Goal: Complete application form: Complete application form

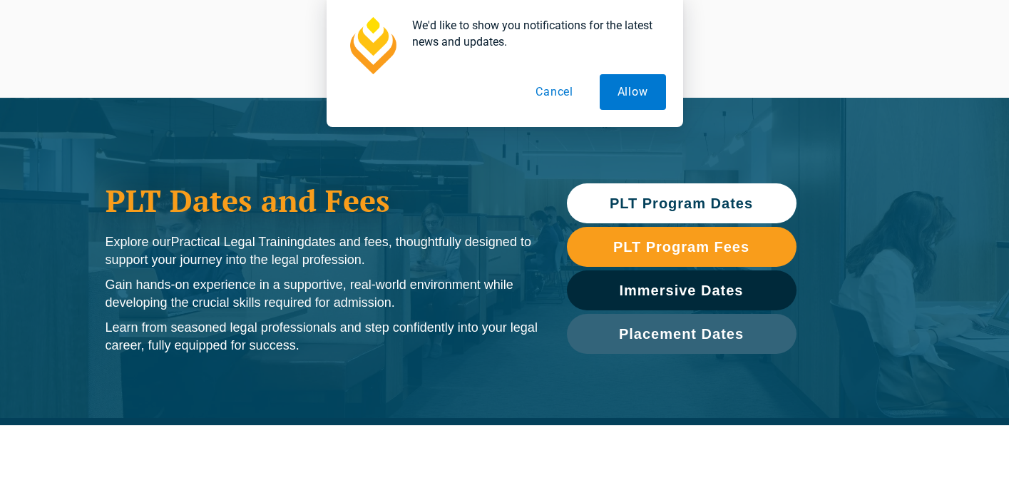
click at [684, 206] on span "PLT Program Dates" at bounding box center [681, 203] width 143 height 14
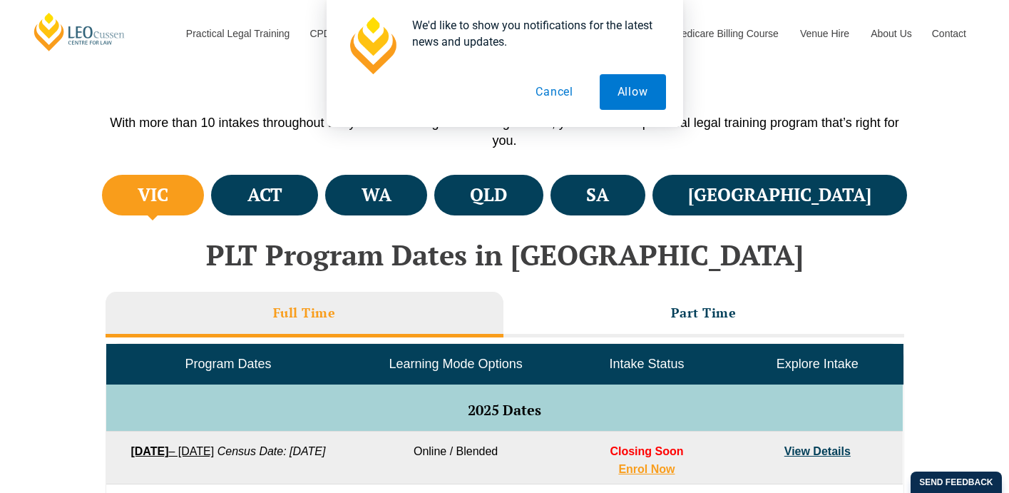
click at [570, 90] on button "Cancel" at bounding box center [554, 92] width 73 height 36
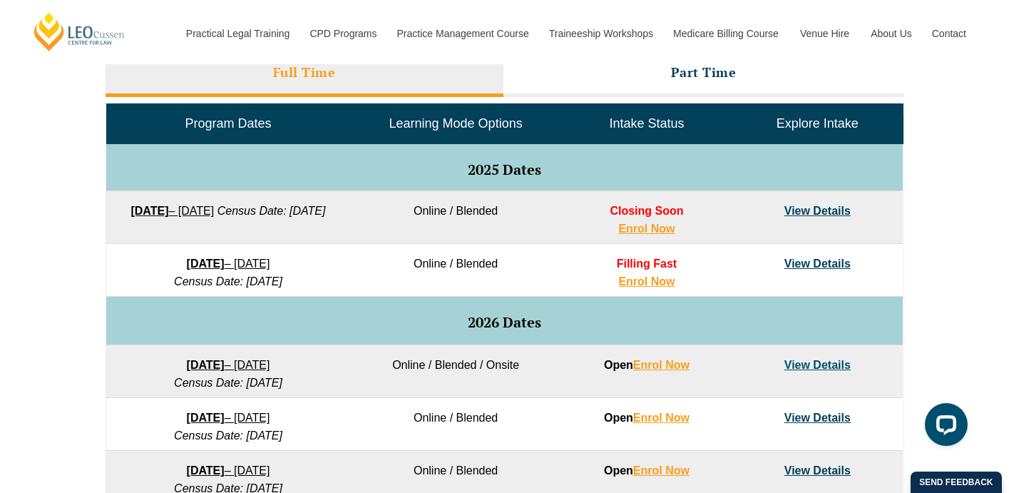
click at [98, 299] on div "Full Time Part Time Program Dates Learning Mode Options Intake Status Explore I…" at bounding box center [504, 409] width 813 height 731
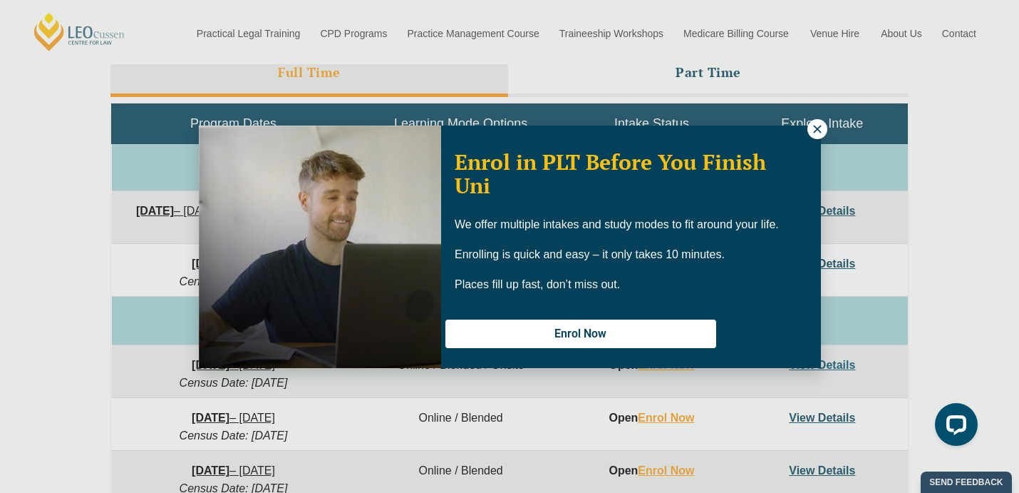
click at [818, 132] on icon at bounding box center [817, 129] width 13 height 13
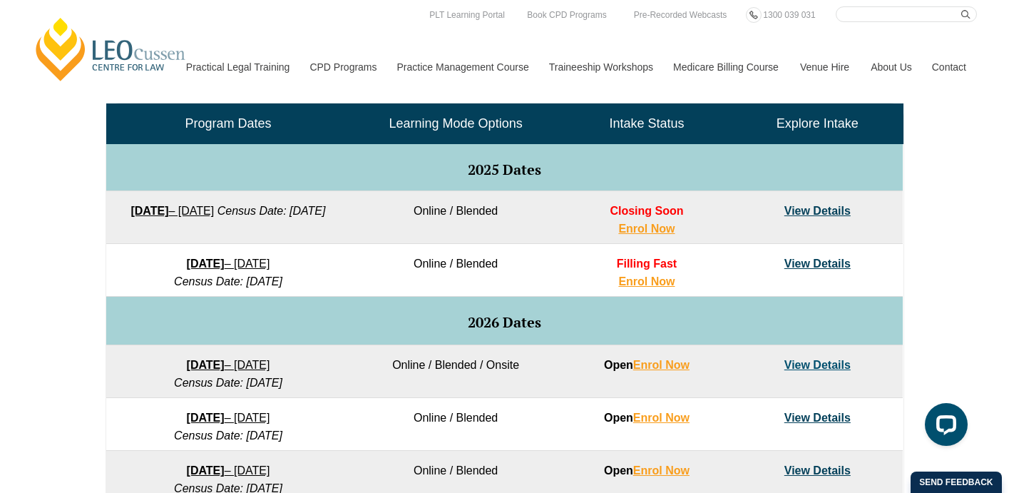
click at [820, 269] on link "View Details" at bounding box center [817, 263] width 66 height 12
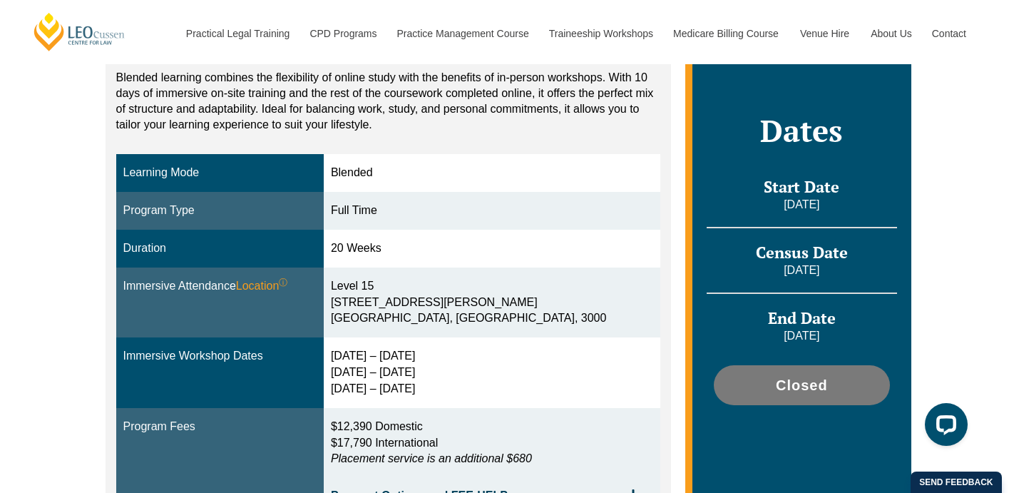
scroll to position [328, 0]
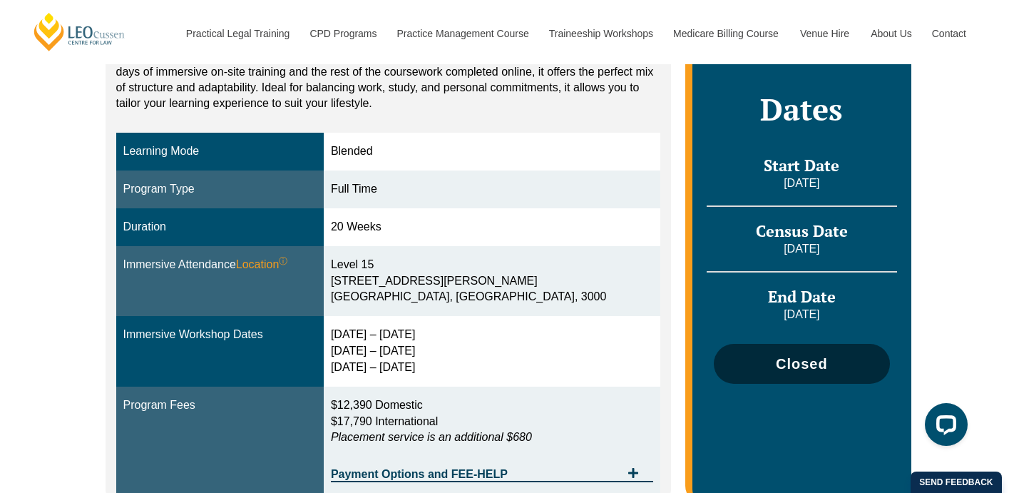
click at [752, 381] on link "Closed" at bounding box center [801, 364] width 175 height 40
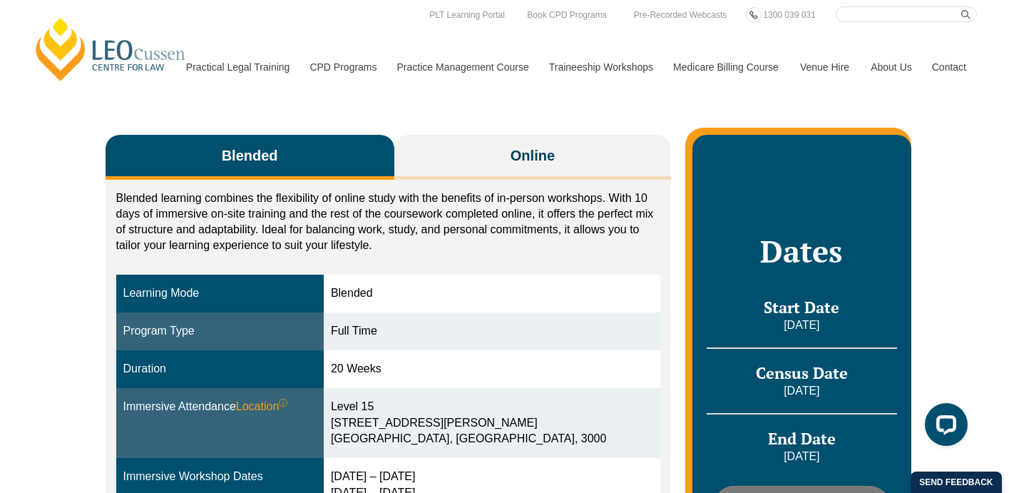
scroll to position [182, 0]
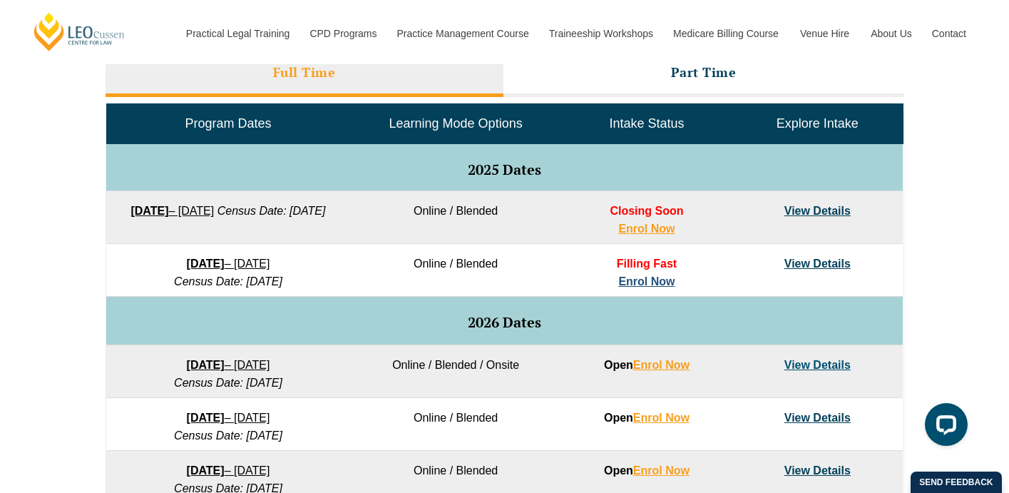
click at [657, 285] on link "Enrol Now" at bounding box center [646, 281] width 56 height 12
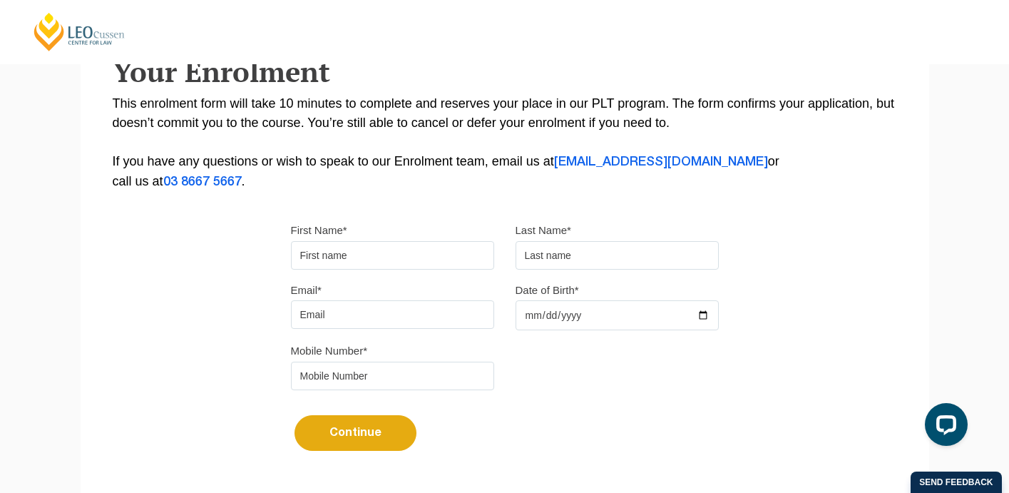
scroll to position [280, 0]
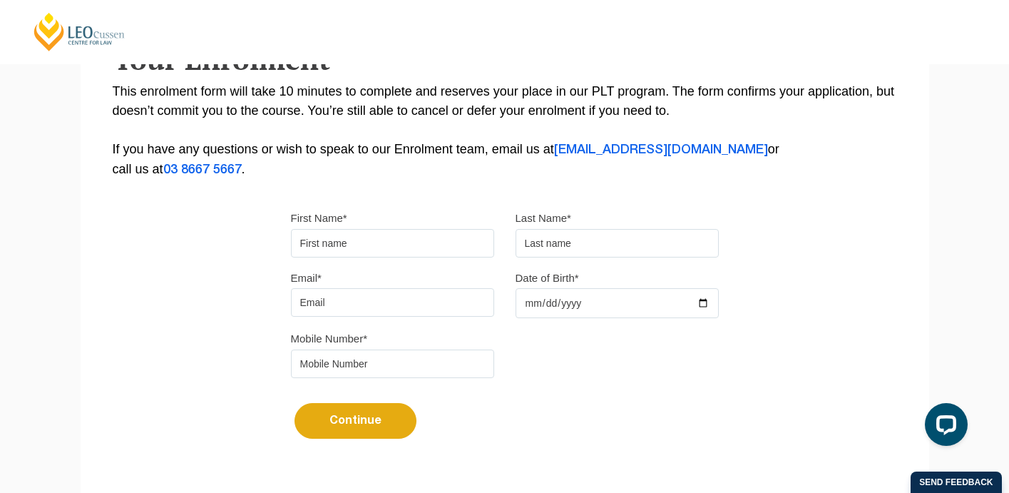
click at [346, 244] on input "First Name*" at bounding box center [392, 243] width 203 height 29
type input "Chiara"
type input "Bonett"
type input "cbonett@student.unimelb.edu.au"
type input "0451293829"
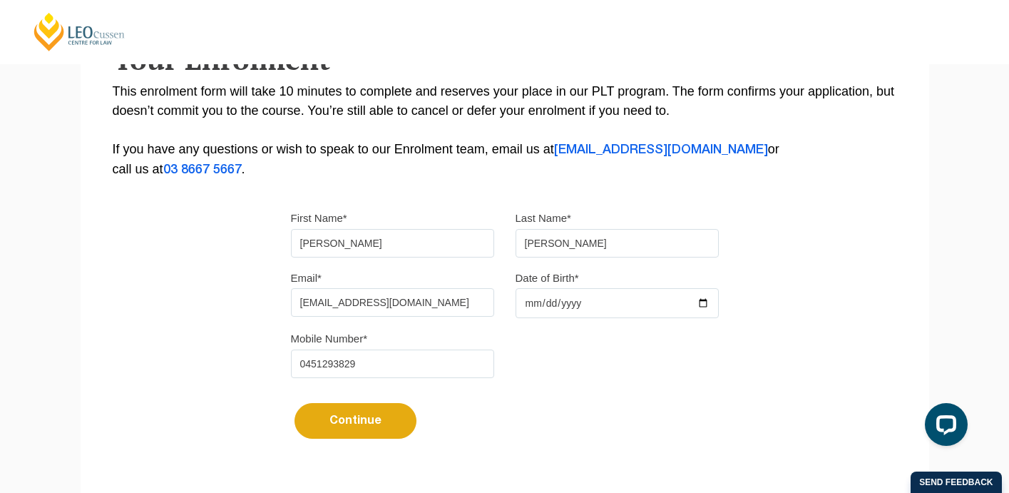
click at [542, 311] on input "Date of Birth*" at bounding box center [616, 303] width 203 height 30
click at [343, 303] on input "cbonett@student.unimelb.edu.au" at bounding box center [392, 302] width 203 height 29
type input "chiara.bonett11@hotmail.com"
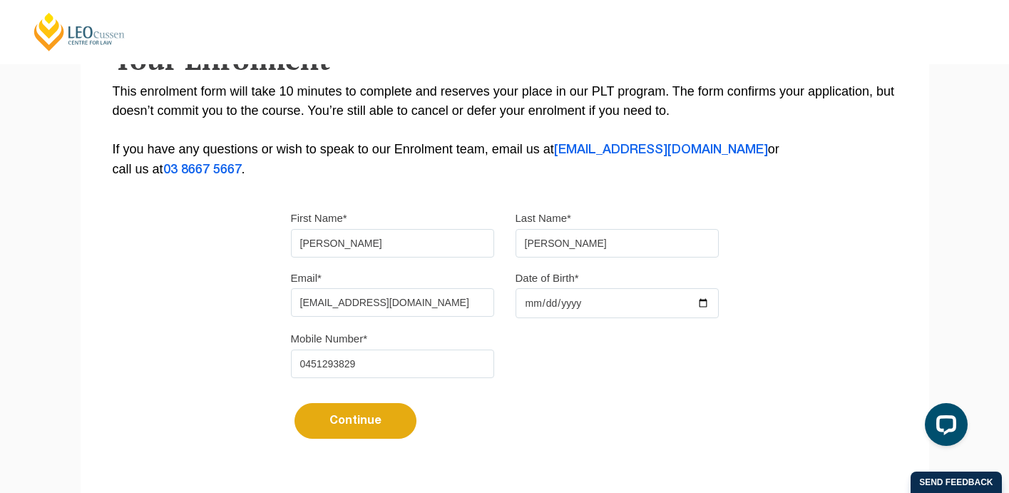
click at [535, 307] on input "Date of Birth*" at bounding box center [616, 303] width 203 height 30
type input "2000-01-01"
click at [386, 425] on button "Continue" at bounding box center [355, 421] width 122 height 36
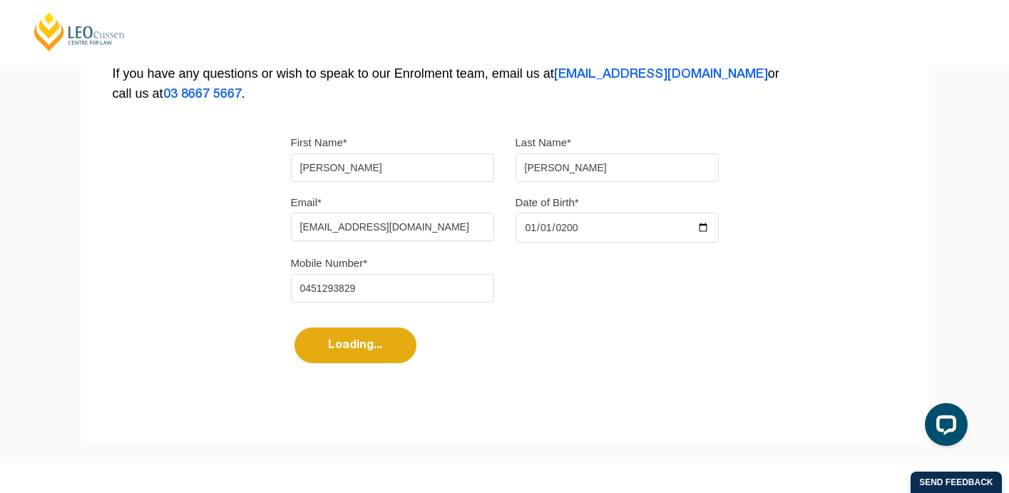
select select
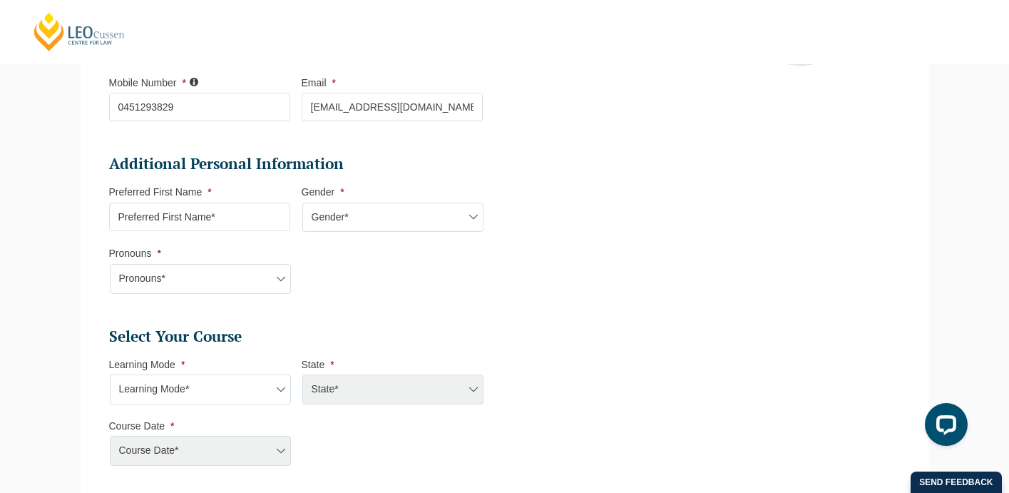
scroll to position [393, 0]
click at [241, 222] on input "Preferred First Name *" at bounding box center [199, 216] width 181 height 29
type input "Chiara"
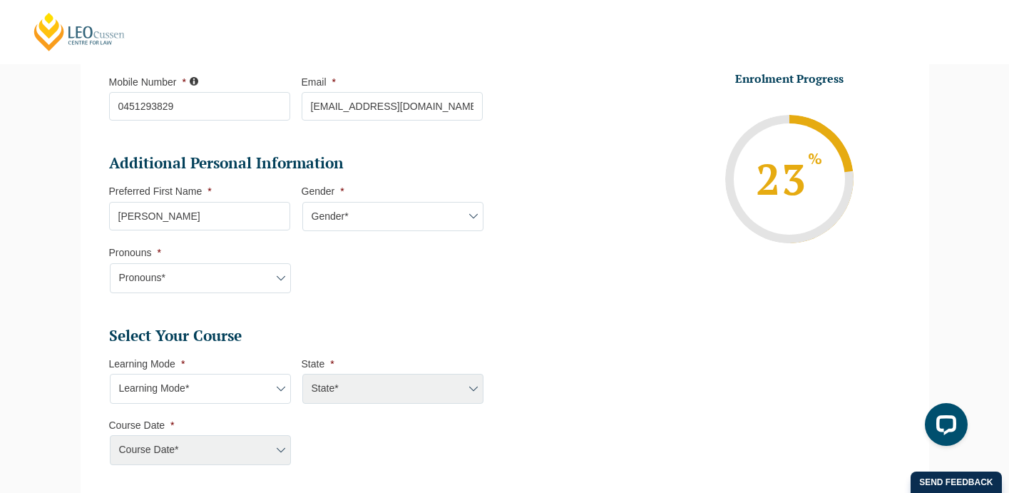
click at [400, 216] on select "Gender* Male Female Nonbinary Intersex Prefer not to disclose Other" at bounding box center [392, 217] width 181 height 30
select select "Female"
click at [302, 203] on select "Gender* Male Female Nonbinary Intersex Prefer not to disclose Other" at bounding box center [392, 217] width 181 height 30
click at [252, 273] on select "Pronouns* She/Her/Hers He/Him/His They/Them/Theirs Other Prefer not to disclose" at bounding box center [200, 278] width 181 height 30
select select "She/Her/Hers"
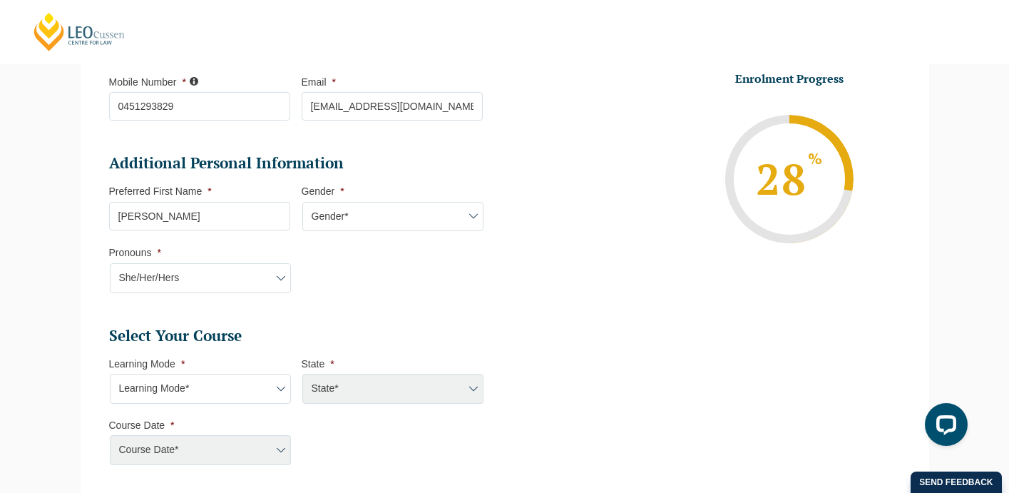
click at [110, 264] on select "Pronouns* She/Her/Hers He/Him/His They/Them/Theirs Other Prefer not to disclose" at bounding box center [200, 278] width 181 height 30
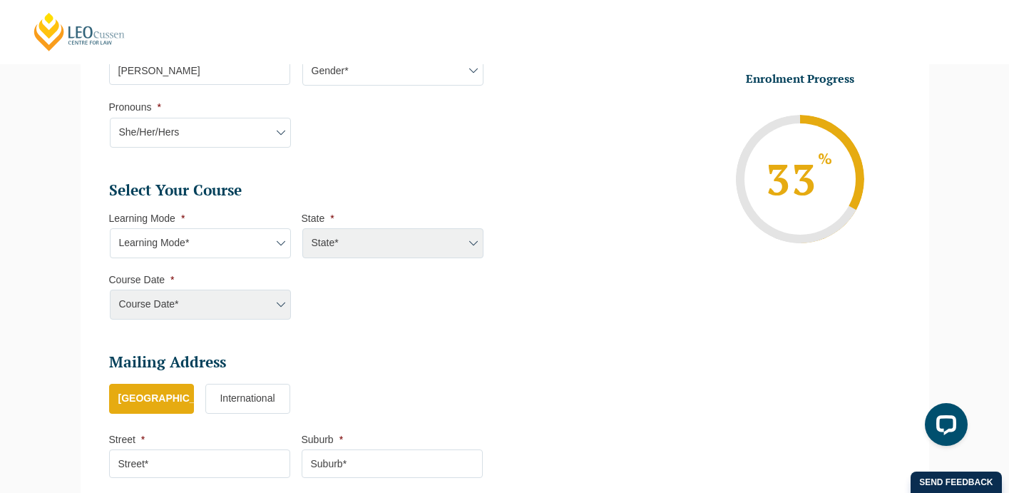
scroll to position [541, 0]
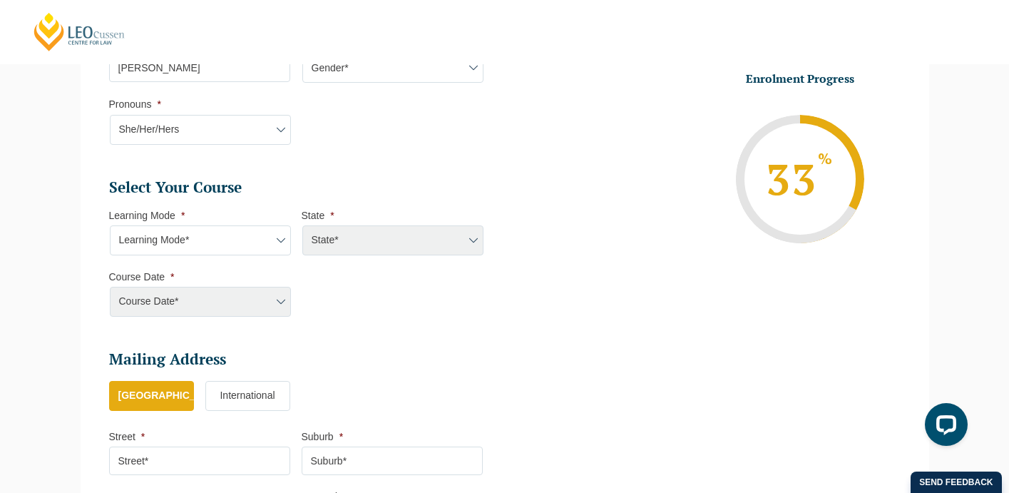
click at [184, 259] on ul "Select Your Course This field is hidden when viewing the form Only for Flinder …" at bounding box center [301, 224] width 385 height 93
click at [193, 246] on select "Learning Mode* Online Full Time Learning Online Part Time Learning Blended Full…" at bounding box center [200, 240] width 181 height 30
select select "Blended Full Time Learning"
click at [110, 227] on select "Learning Mode* Online Full Time Learning Online Part Time Learning Blended Full…" at bounding box center [200, 240] width 181 height 30
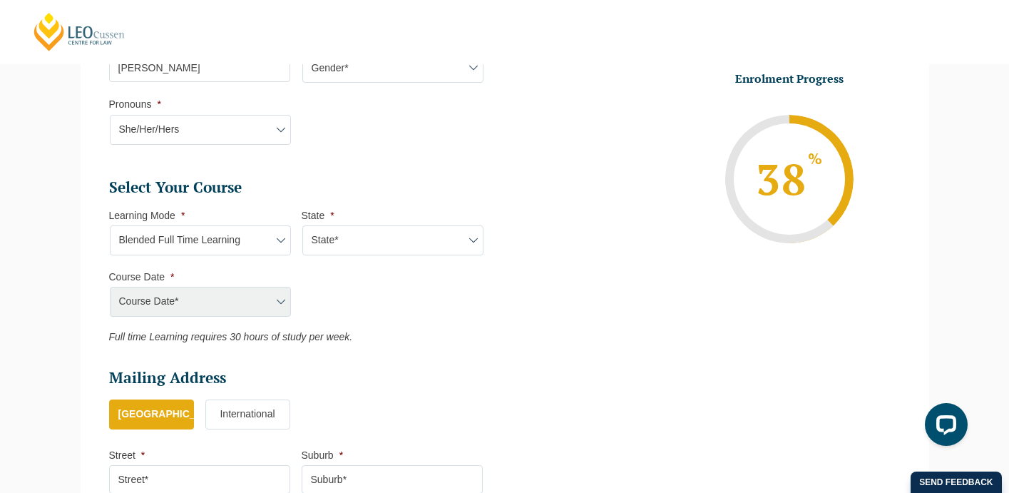
click at [446, 255] on select "State* ACT/NSW QLD SA VIC WA" at bounding box center [392, 240] width 181 height 30
select select "VIC"
click at [302, 227] on select "State* ACT/NSW QLD SA VIC WA" at bounding box center [392, 240] width 181 height 30
click at [268, 300] on select "Course Date* September 2025 (22-Sep-2025 to 20-Feb-2026) December 2025 (08-Dec-…" at bounding box center [200, 302] width 181 height 30
select select "December 2025 (08-Dec-2025 to 16-May-2026)"
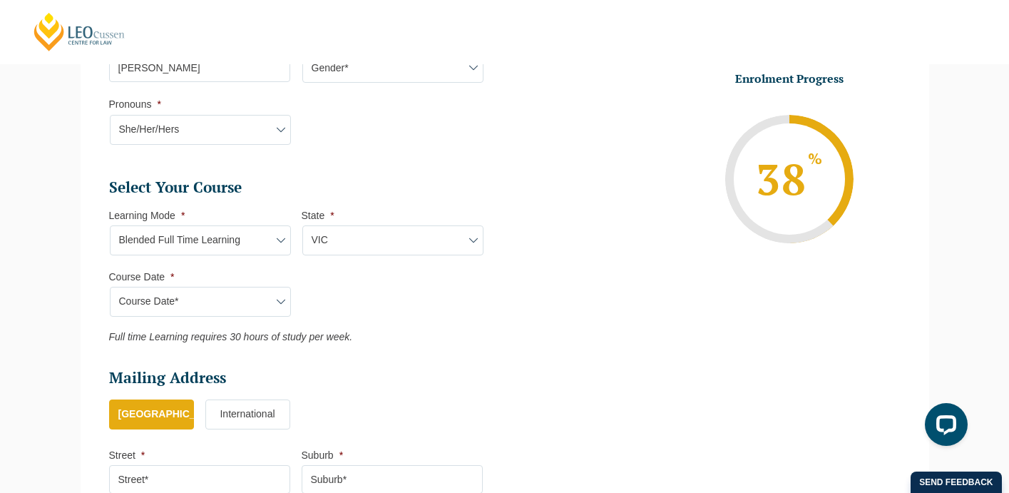
click at [110, 288] on select "Course Date* September 2025 (22-Sep-2025 to 20-Feb-2026) December 2025 (08-Dec-…" at bounding box center [200, 302] width 181 height 30
type input "Intake 11 December 2025 FT"
type input "Practical Legal Training (VIC)"
select select "VIC PLT (DEC) 2025 Full Time Blended"
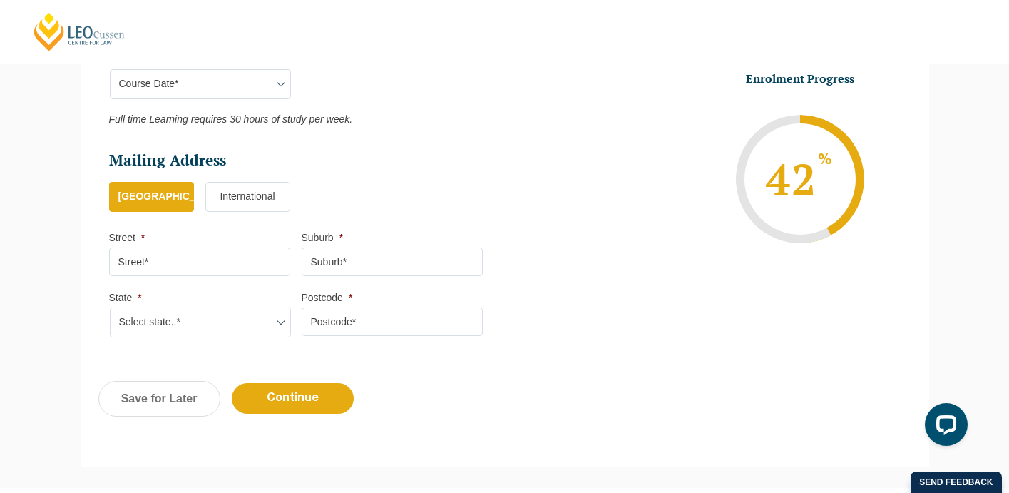
scroll to position [797, 0]
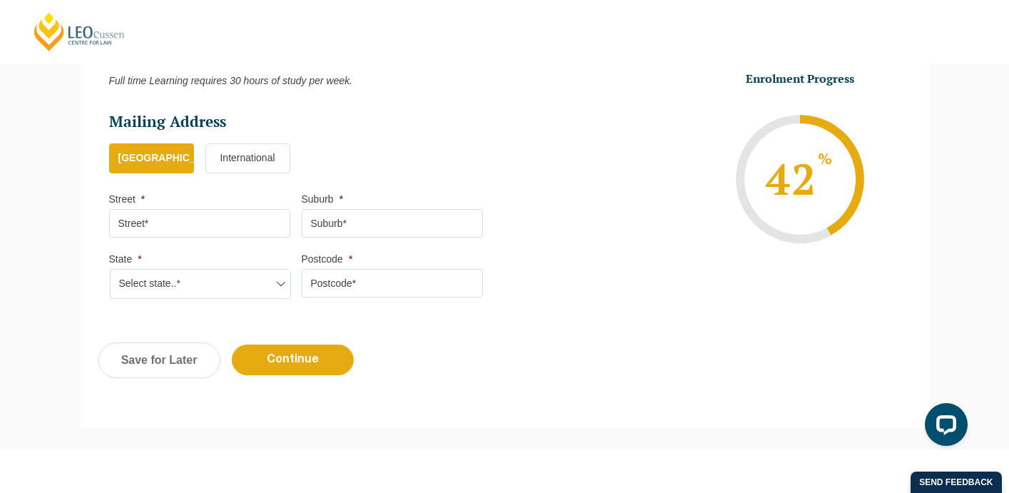
click at [210, 230] on input "Street *" at bounding box center [199, 223] width 181 height 29
type input "6A Flower Street"
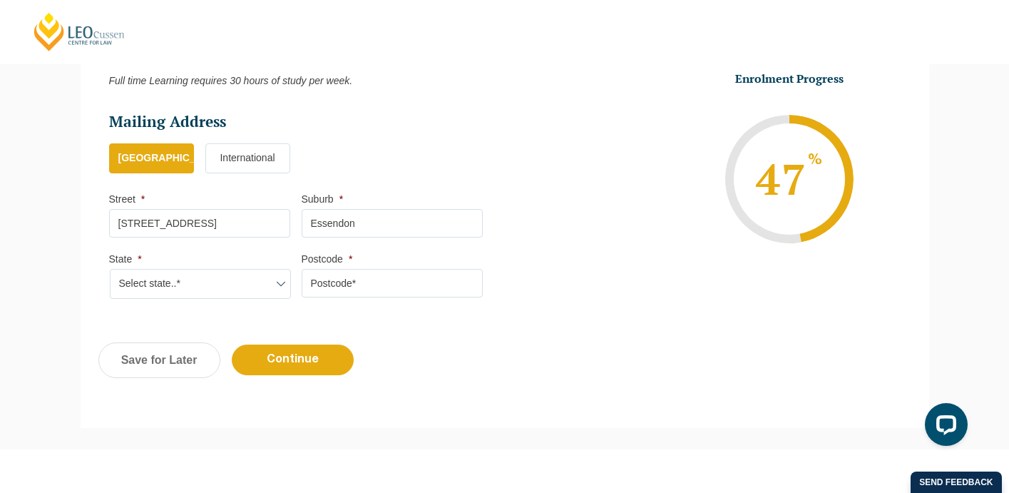
type input "Essendon"
click at [212, 286] on select "Select state..* VIC WA QLD SA NSW NT ACT TAS" at bounding box center [200, 284] width 181 height 30
select select "VIC"
click at [110, 271] on select "Select state..* VIC WA QLD SA NSW NT ACT TAS" at bounding box center [200, 284] width 181 height 30
click at [348, 294] on input "Postcode *" at bounding box center [392, 283] width 181 height 29
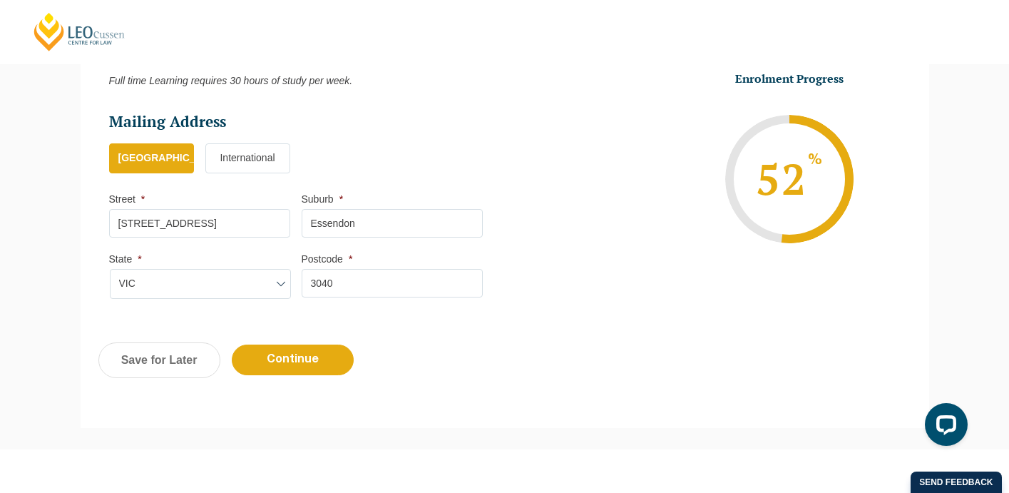
type input "3040"
click at [329, 309] on li "Mailing Address Mailing Country * Australia International Street * 6A Flower St…" at bounding box center [301, 213] width 385 height 202
click at [308, 354] on input "Continue" at bounding box center [293, 359] width 122 height 31
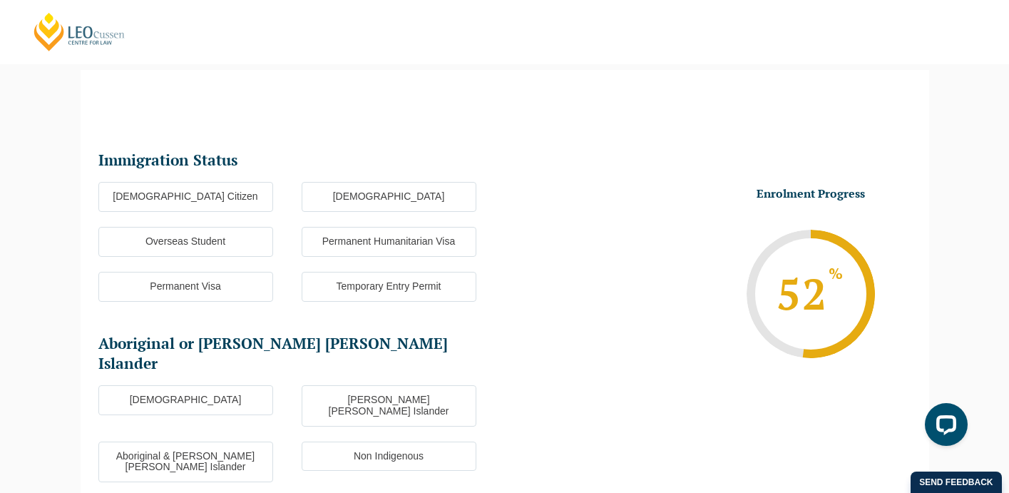
scroll to position [123, 0]
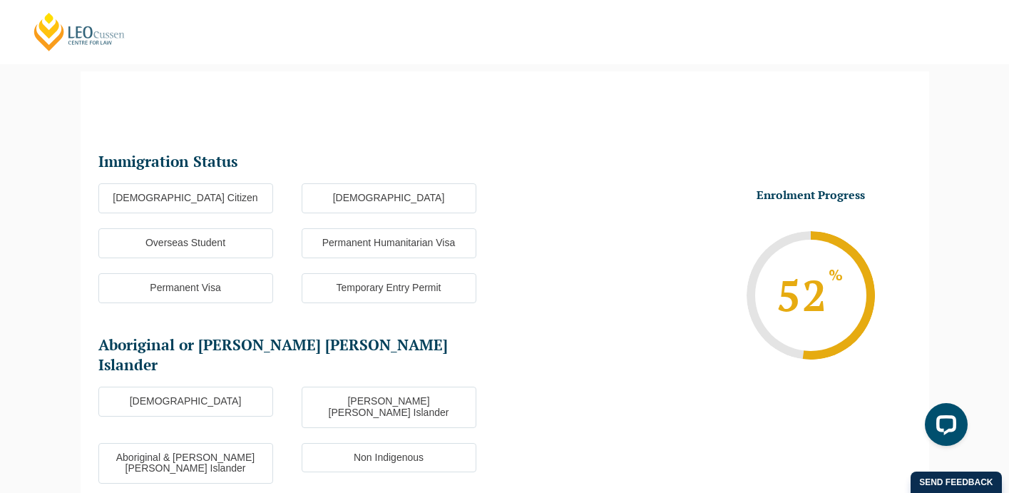
click at [195, 209] on label "Australian Citizen" at bounding box center [185, 198] width 175 height 30
click at [0, 0] on input "Australian Citizen" at bounding box center [0, 0] width 0 height 0
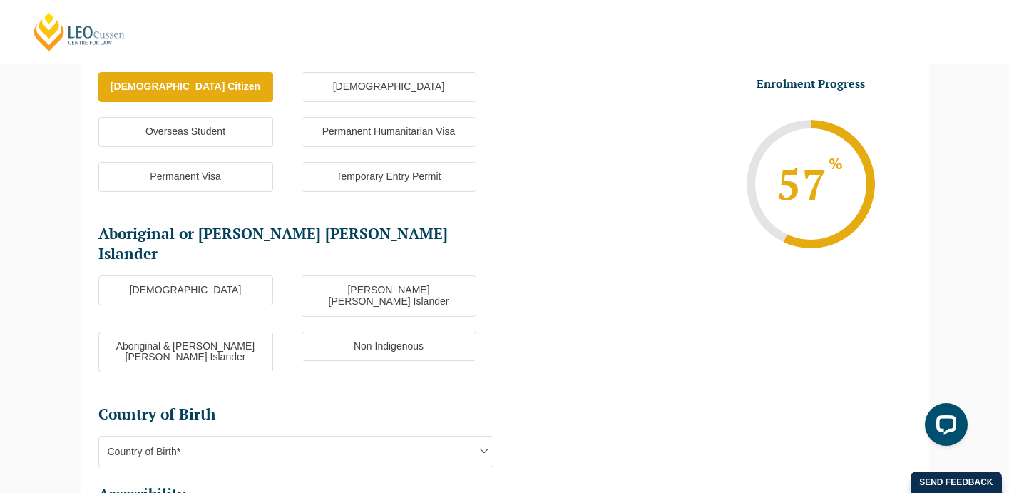
scroll to position [235, 0]
click at [174, 274] on label "Aboriginal" at bounding box center [185, 289] width 175 height 30
click at [0, 0] on input "Aboriginal" at bounding box center [0, 0] width 0 height 0
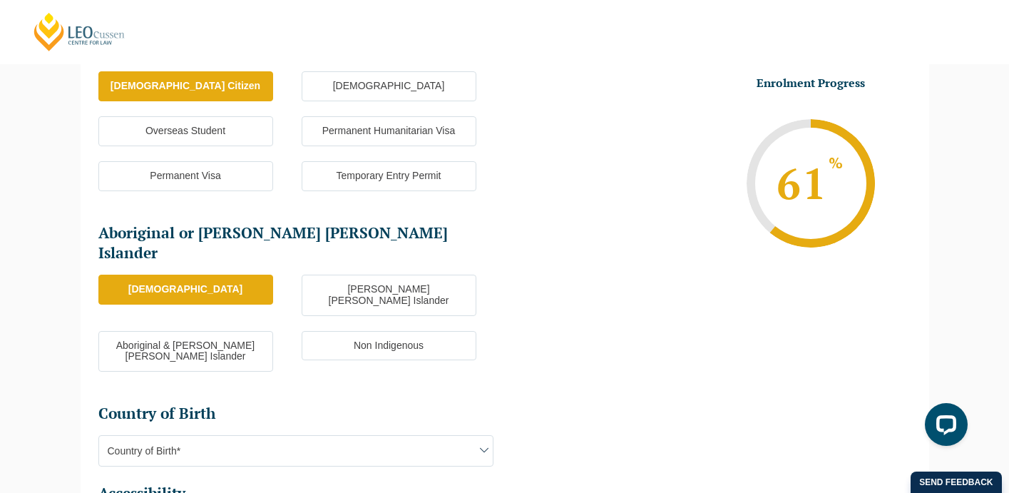
click at [410, 331] on label "Non Indigenous" at bounding box center [389, 346] width 175 height 30
click at [0, 0] on input "Non Indigenous" at bounding box center [0, 0] width 0 height 0
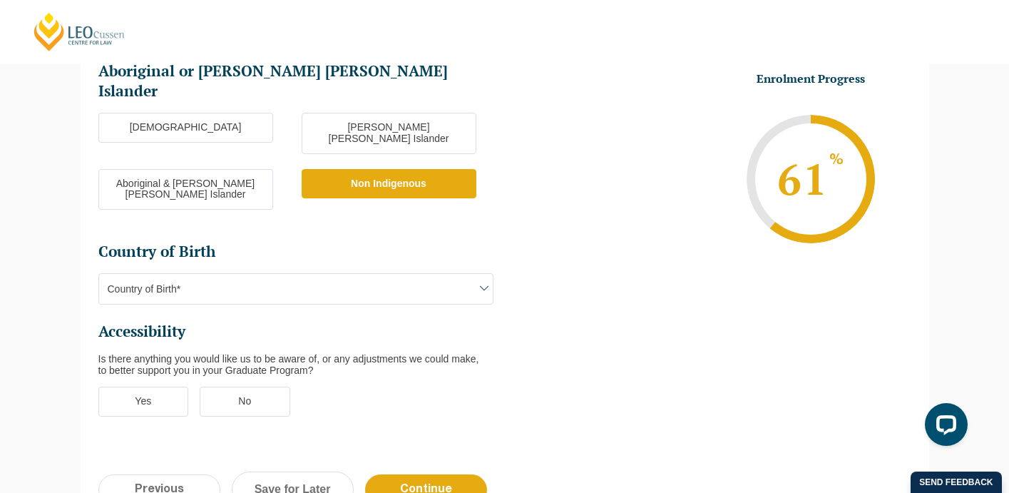
scroll to position [403, 0]
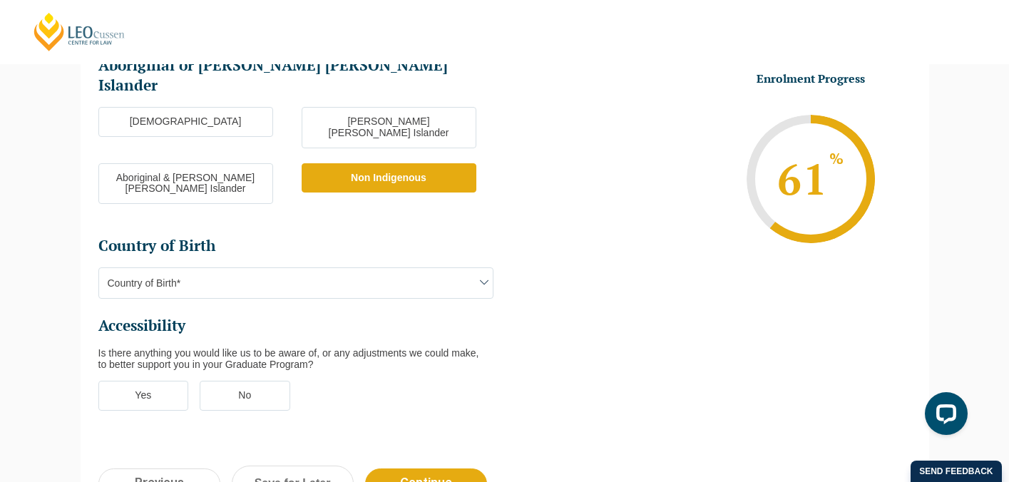
click at [455, 268] on span "Country of Birth*" at bounding box center [296, 283] width 394 height 30
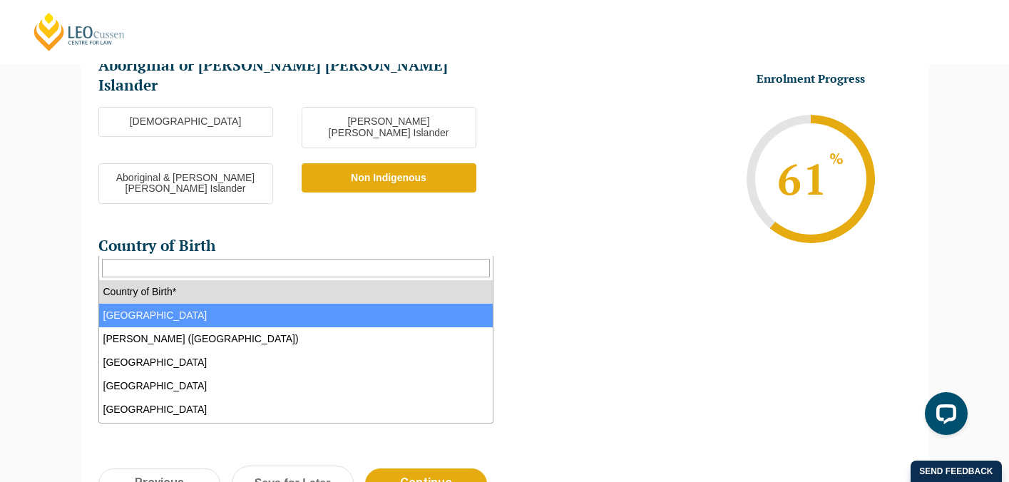
select select "Australia 1101"
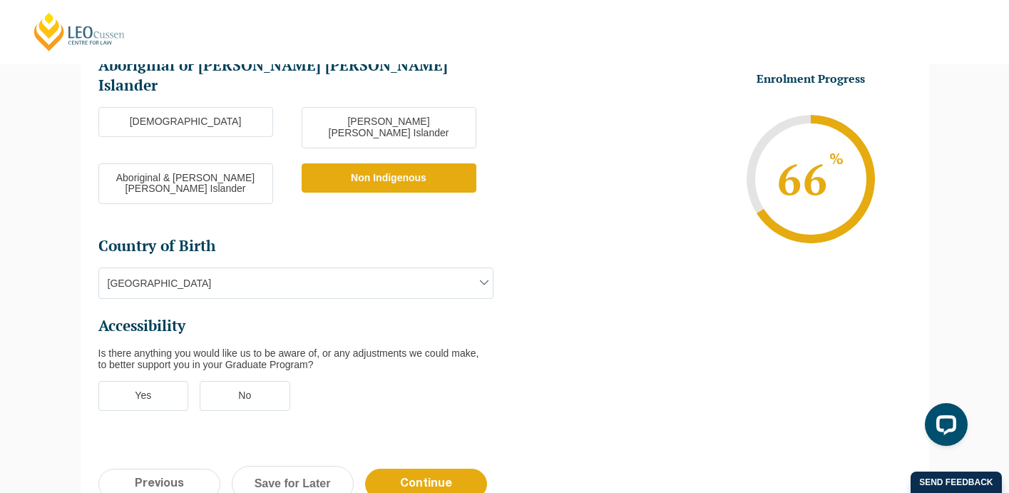
click at [282, 381] on label "No" at bounding box center [245, 396] width 91 height 30
click at [0, 0] on input "No" at bounding box center [0, 0] width 0 height 0
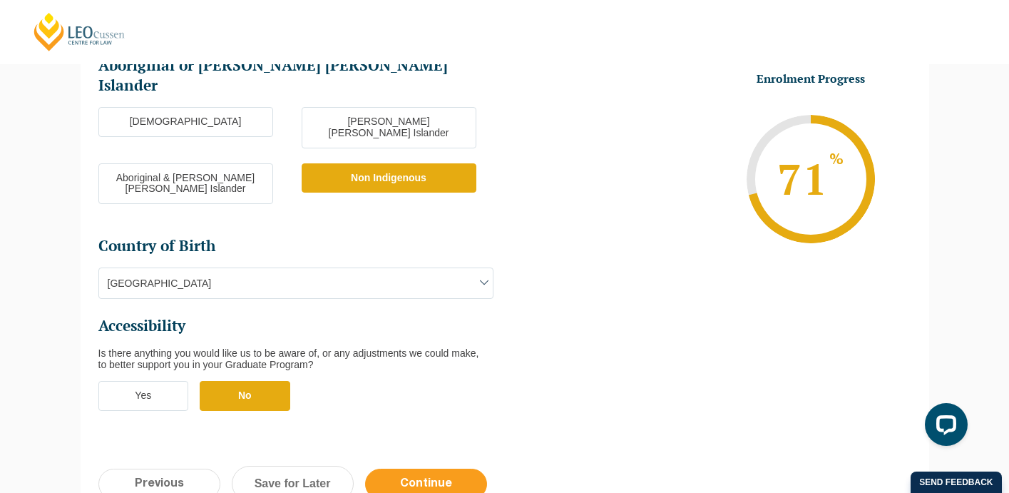
click at [438, 468] on input "Continue" at bounding box center [426, 483] width 122 height 31
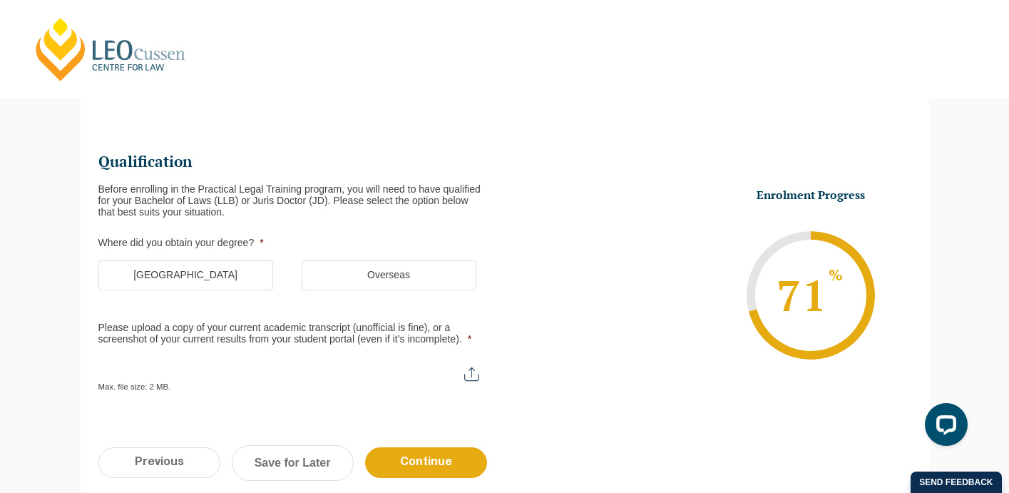
scroll to position [0, 0]
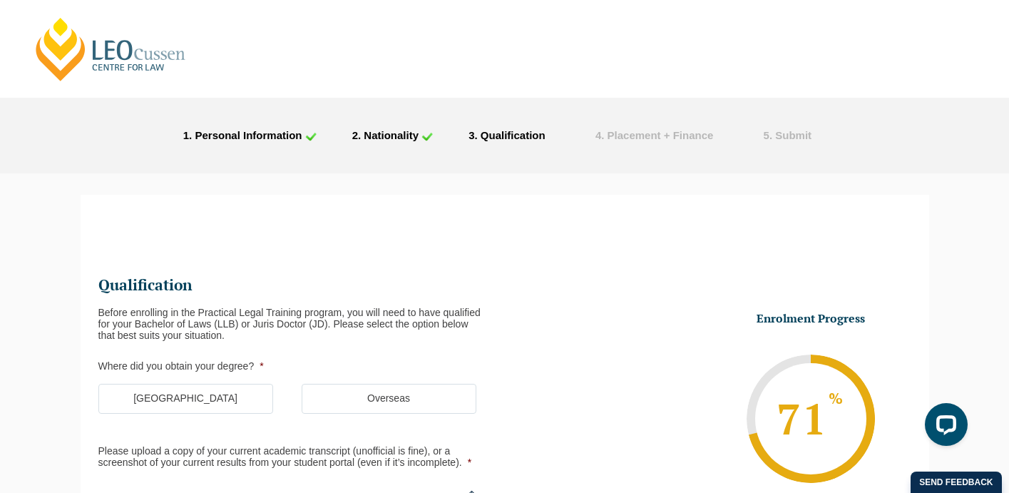
click at [138, 386] on label "Australia" at bounding box center [185, 399] width 175 height 30
click at [0, 0] on input "Australia" at bounding box center [0, 0] width 0 height 0
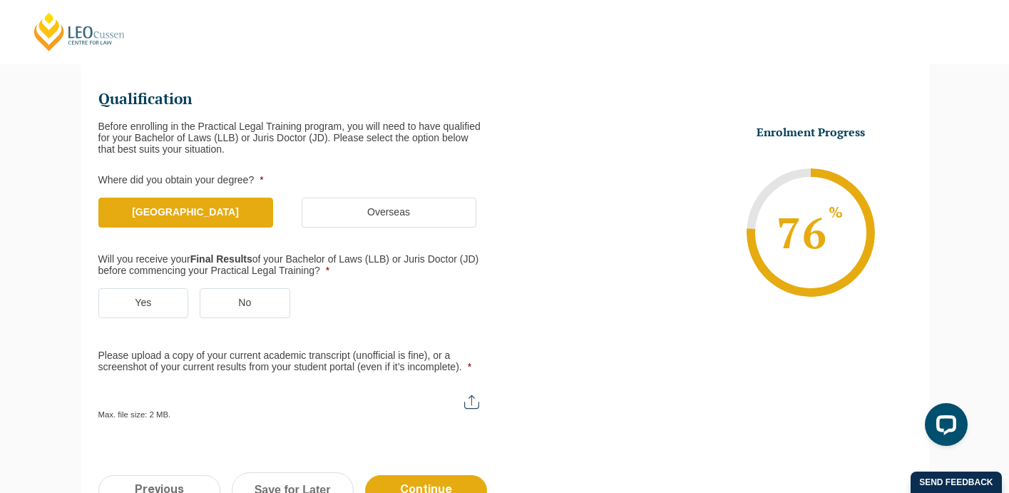
scroll to position [190, 0]
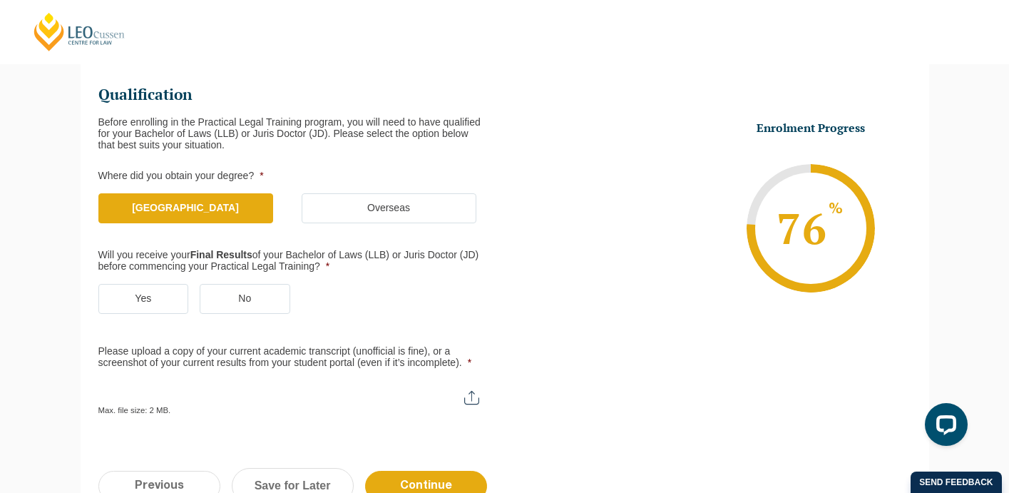
click at [151, 297] on label "Yes" at bounding box center [143, 299] width 91 height 30
click at [0, 0] on input "Yes" at bounding box center [0, 0] width 0 height 0
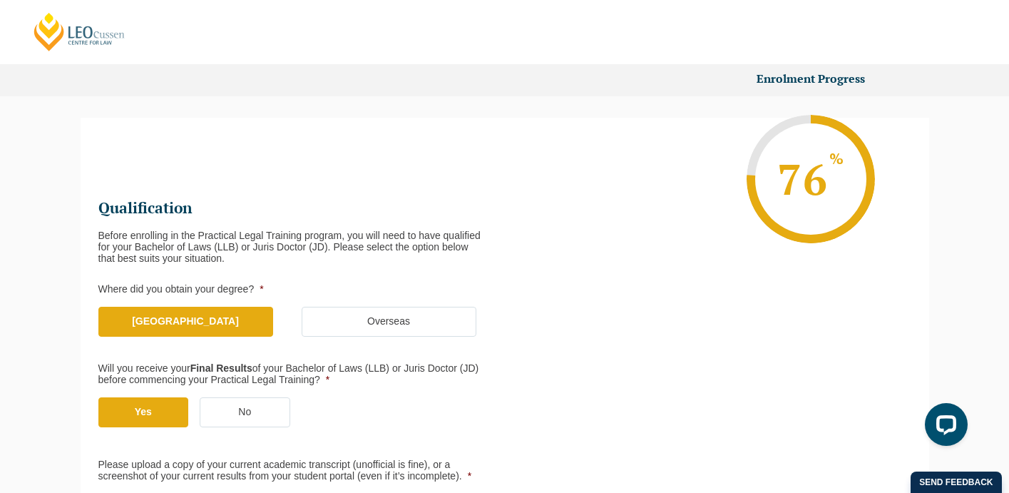
scroll to position [545, 0]
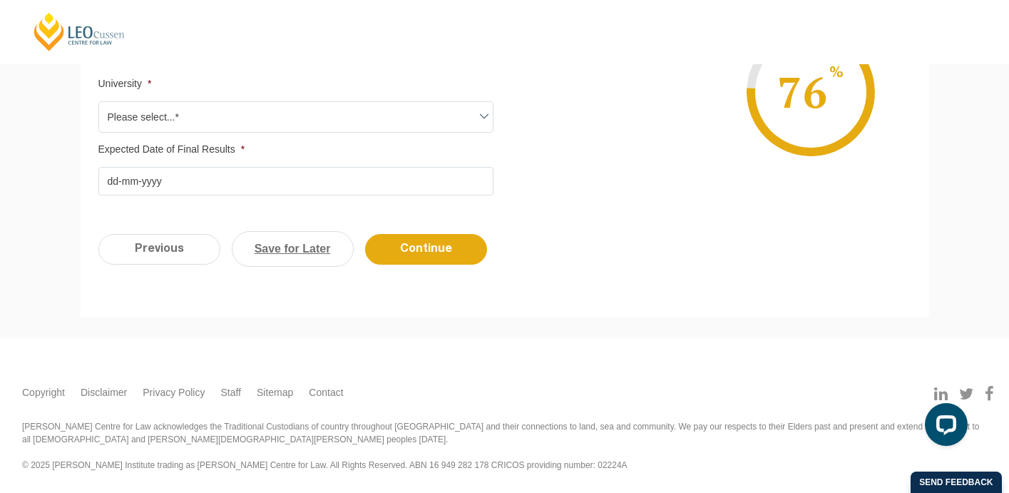
click at [305, 253] on link "Save for Later" at bounding box center [293, 249] width 122 height 36
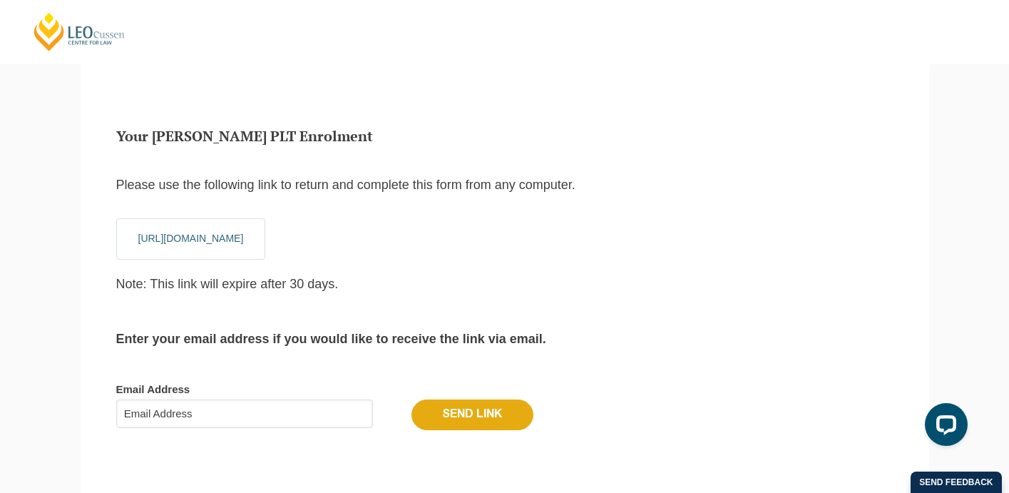
scroll to position [48, 0]
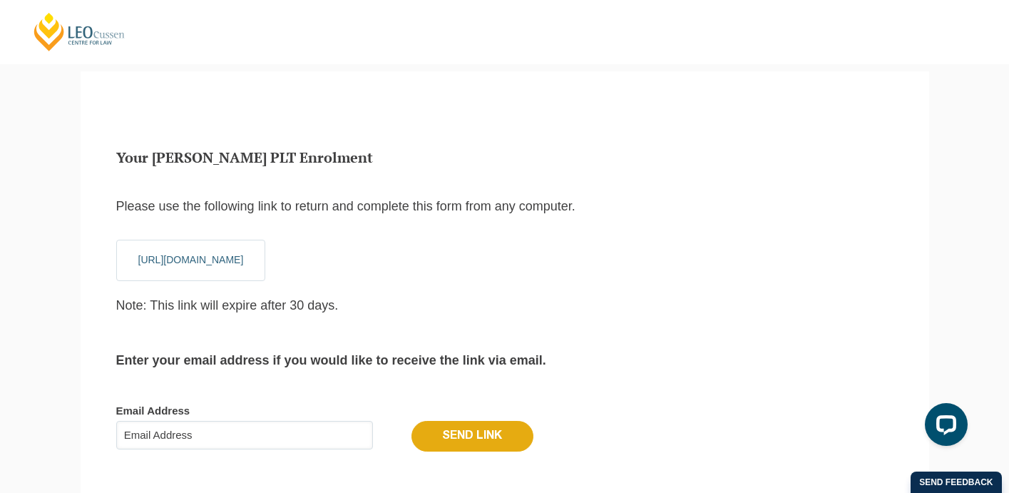
click at [230, 430] on input "Email Address" at bounding box center [244, 435] width 257 height 29
type input "chiara.bonett11@hotmail.com"
click at [451, 429] on input "Send Link" at bounding box center [472, 436] width 122 height 30
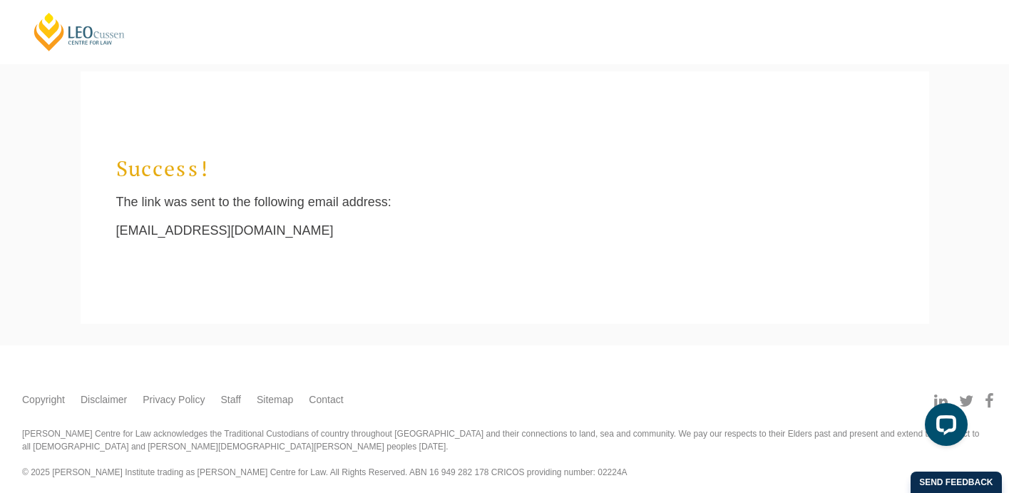
scroll to position [13, 6]
